Goal: Obtain resource: Download file/media

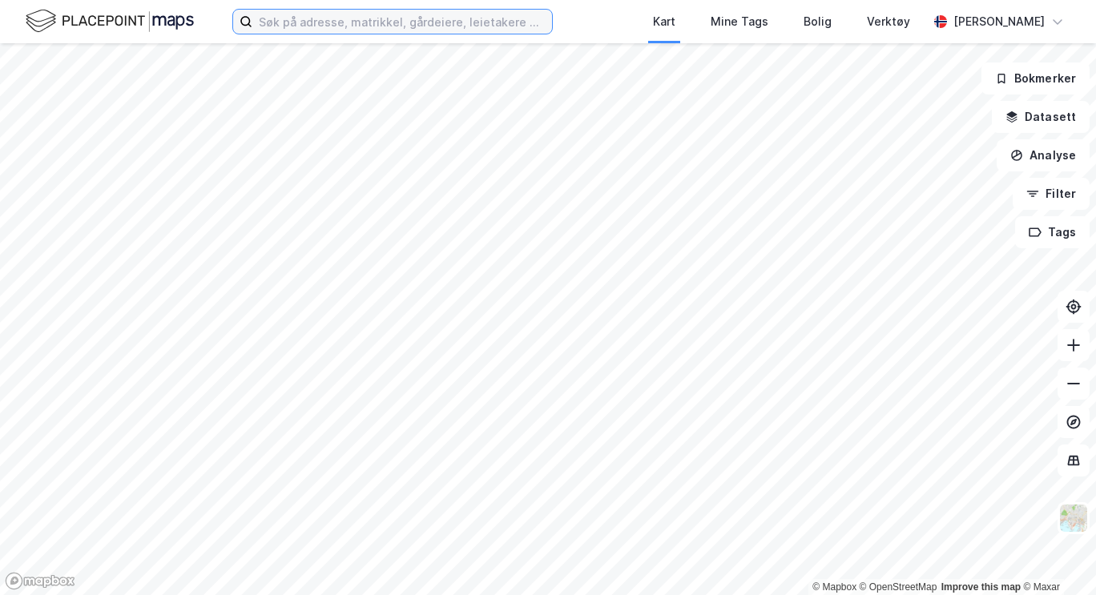
click at [468, 19] on input at bounding box center [402, 22] width 300 height 24
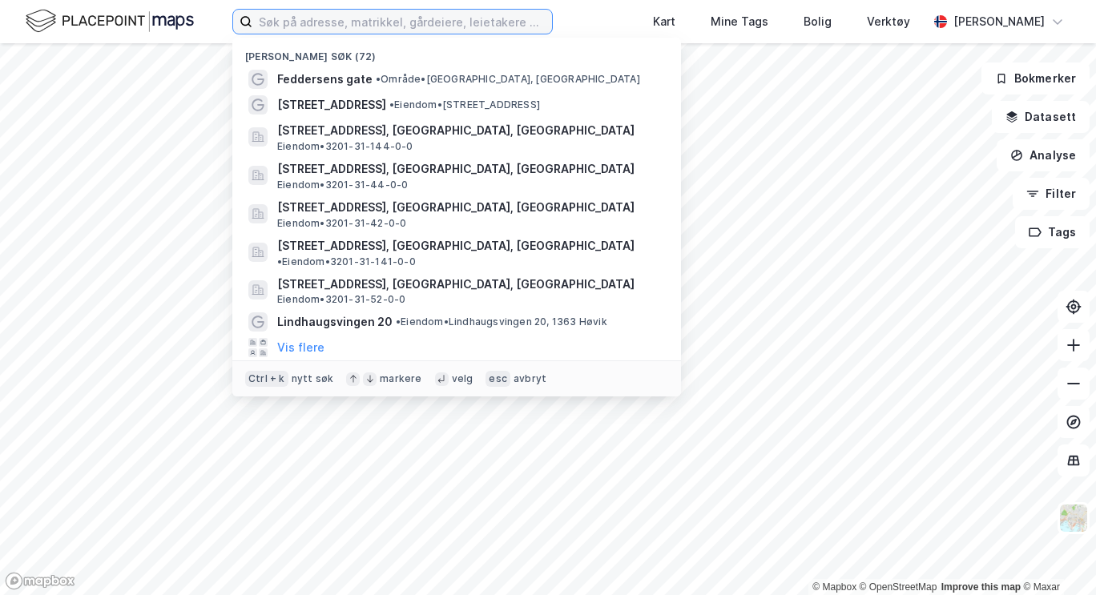
click at [434, 15] on input at bounding box center [402, 22] width 300 height 24
click at [422, 26] on input at bounding box center [402, 22] width 300 height 24
paste input "gnr. 300 bnr. 2186"
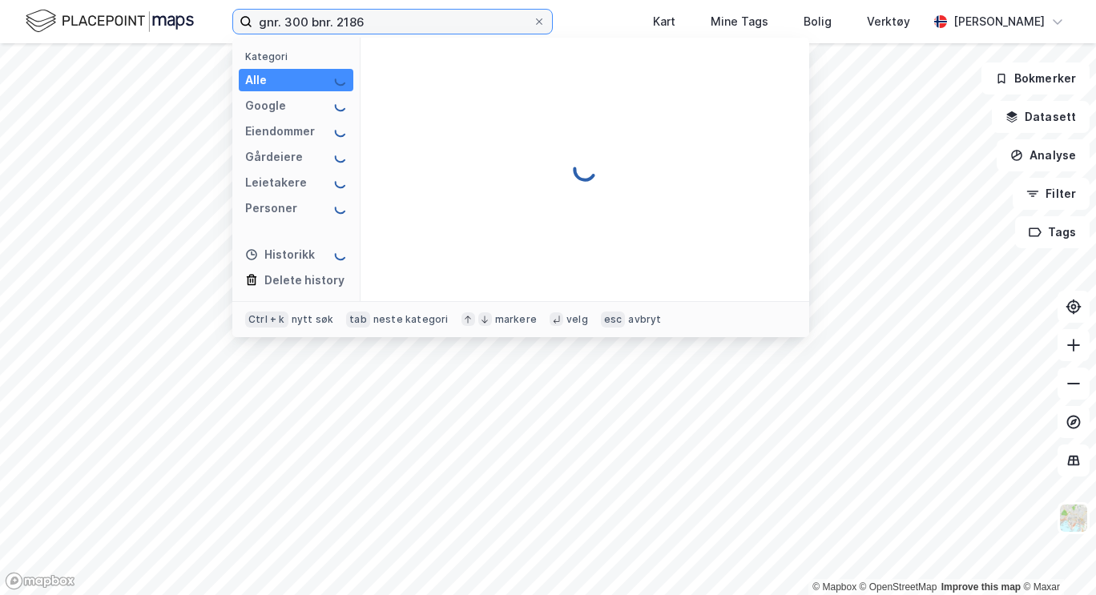
drag, startPoint x: 288, startPoint y: 25, endPoint x: 134, endPoint y: 30, distance: 154.7
click at [134, 30] on div "gnr. 300 bnr. 2186 Kategori Alle Google Eiendommer Gårdeiere Leietakere Persone…" at bounding box center [548, 21] width 1096 height 43
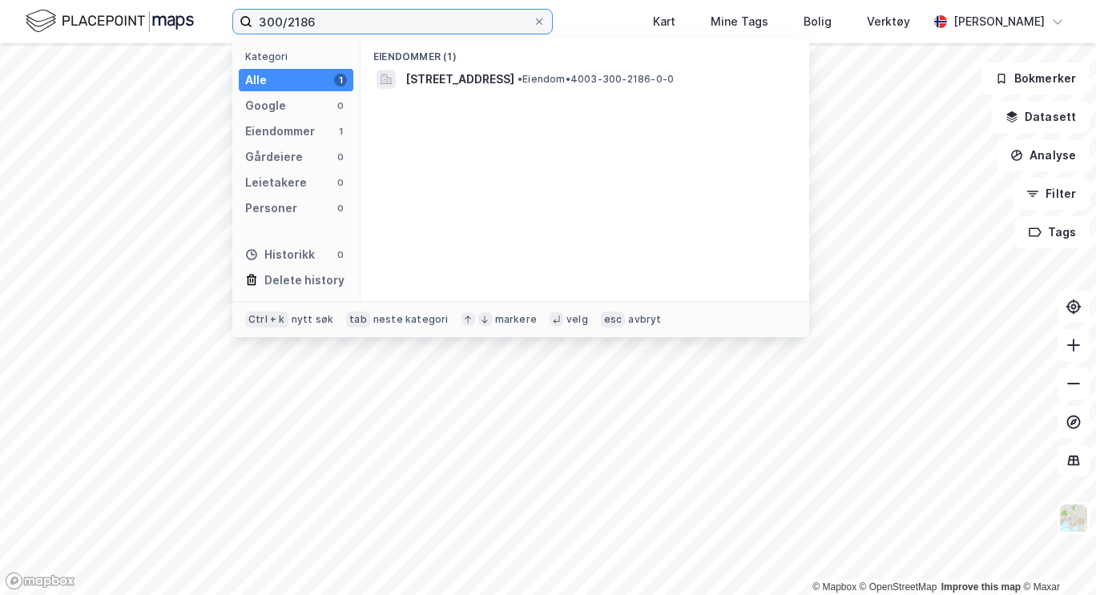
type input "300/2186"
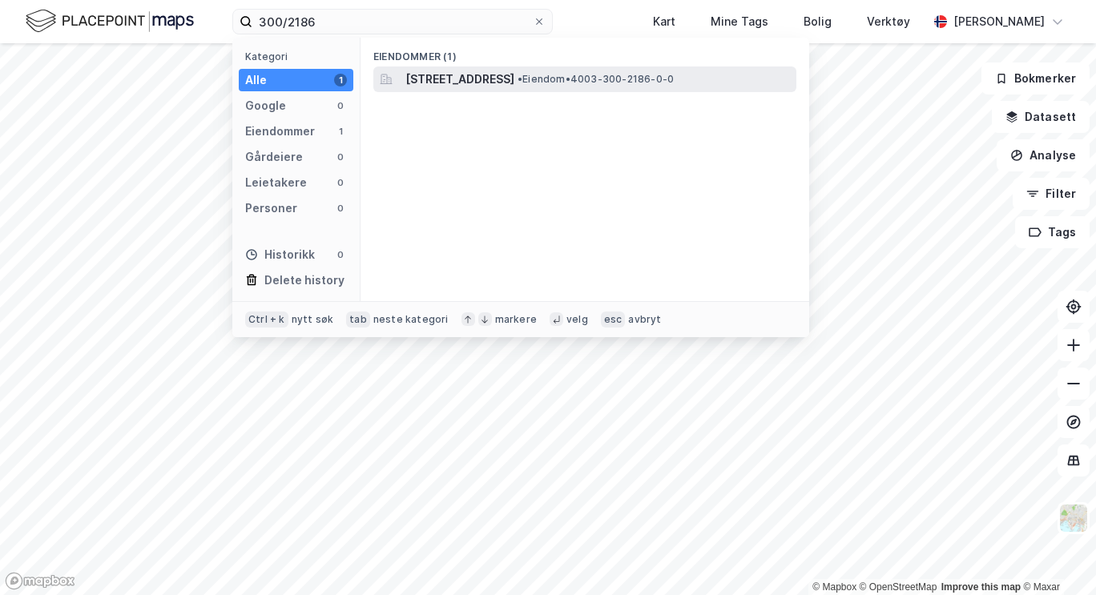
click at [514, 72] on span "[STREET_ADDRESS]" at bounding box center [459, 79] width 109 height 19
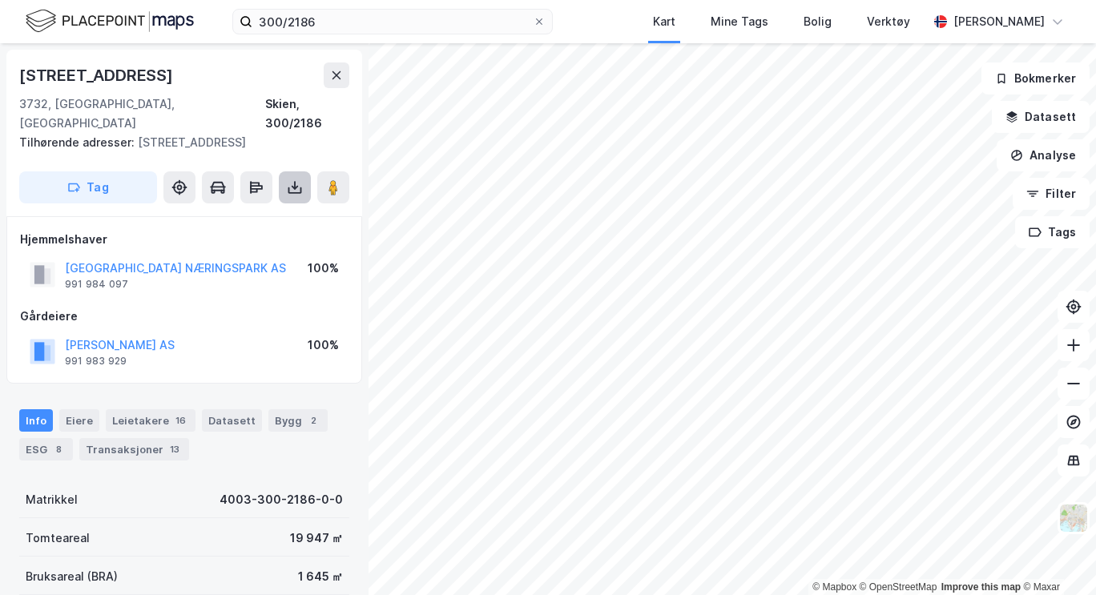
click at [300, 187] on icon at bounding box center [295, 190] width 14 height 6
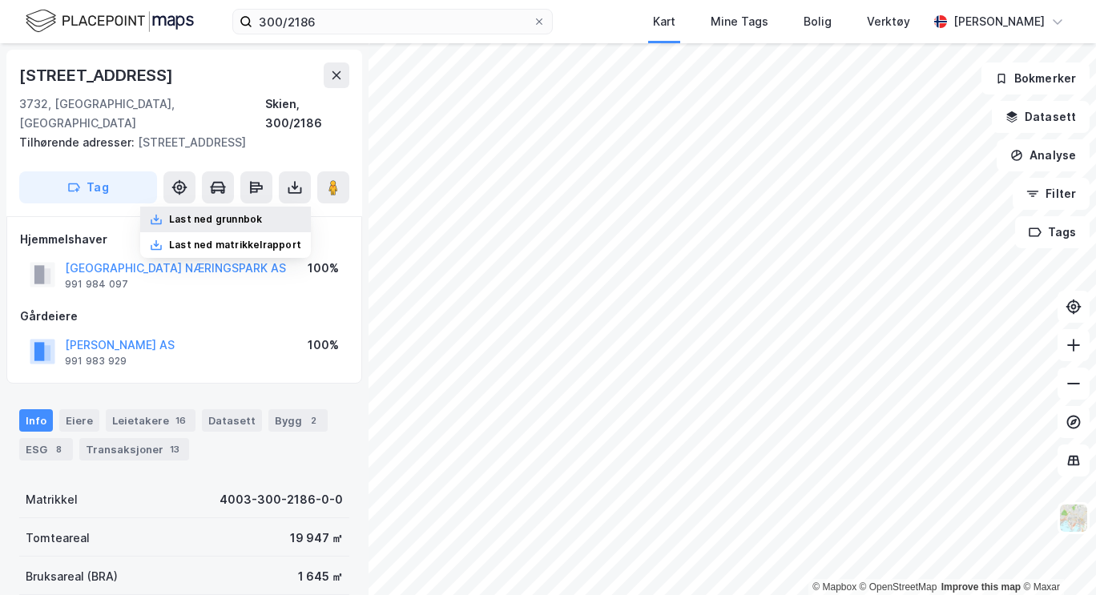
click at [262, 213] on div "Last ned grunnbok" at bounding box center [215, 219] width 93 height 13
